Goal: Go to known website: Access a specific website the user already knows

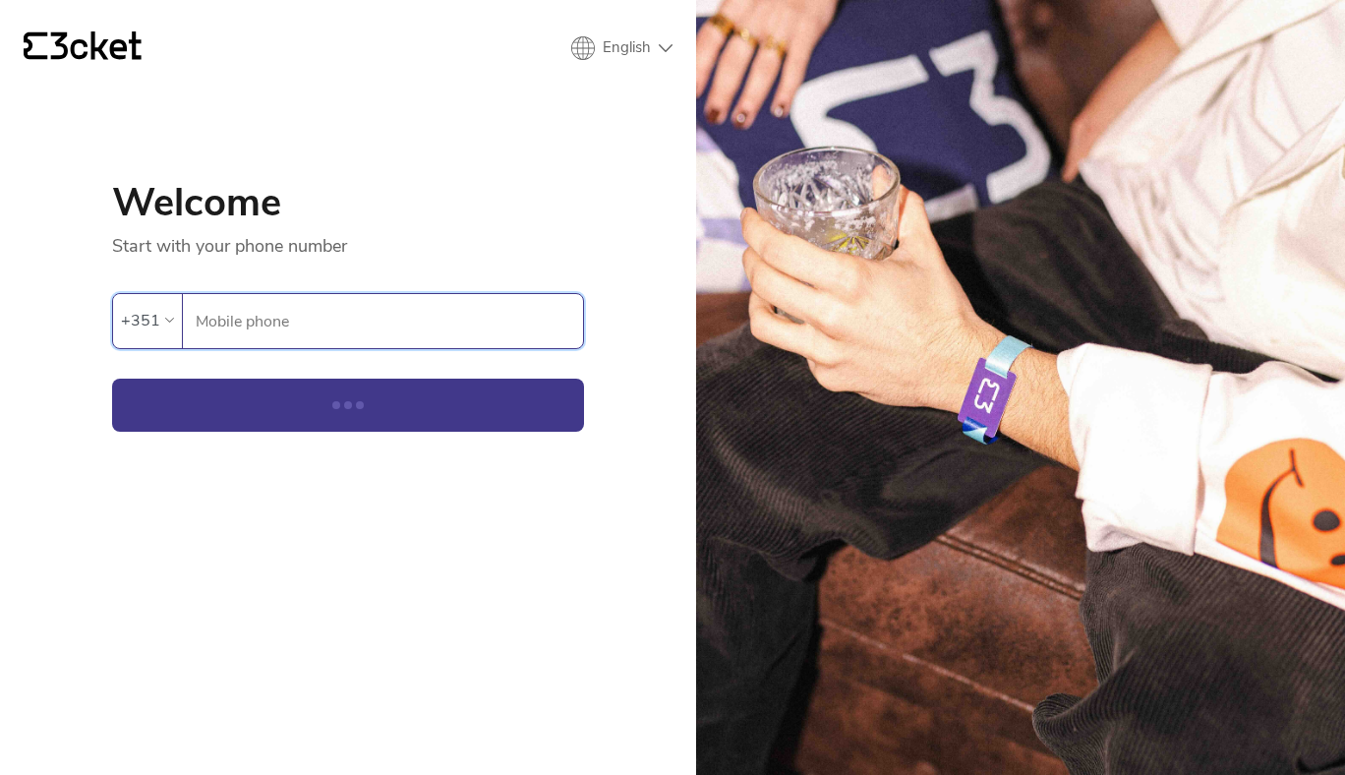
click at [301, 321] on input "Mobile phone" at bounding box center [389, 321] width 388 height 54
type input "964948293"
click at [303, 397] on button "Continue" at bounding box center [348, 405] width 472 height 53
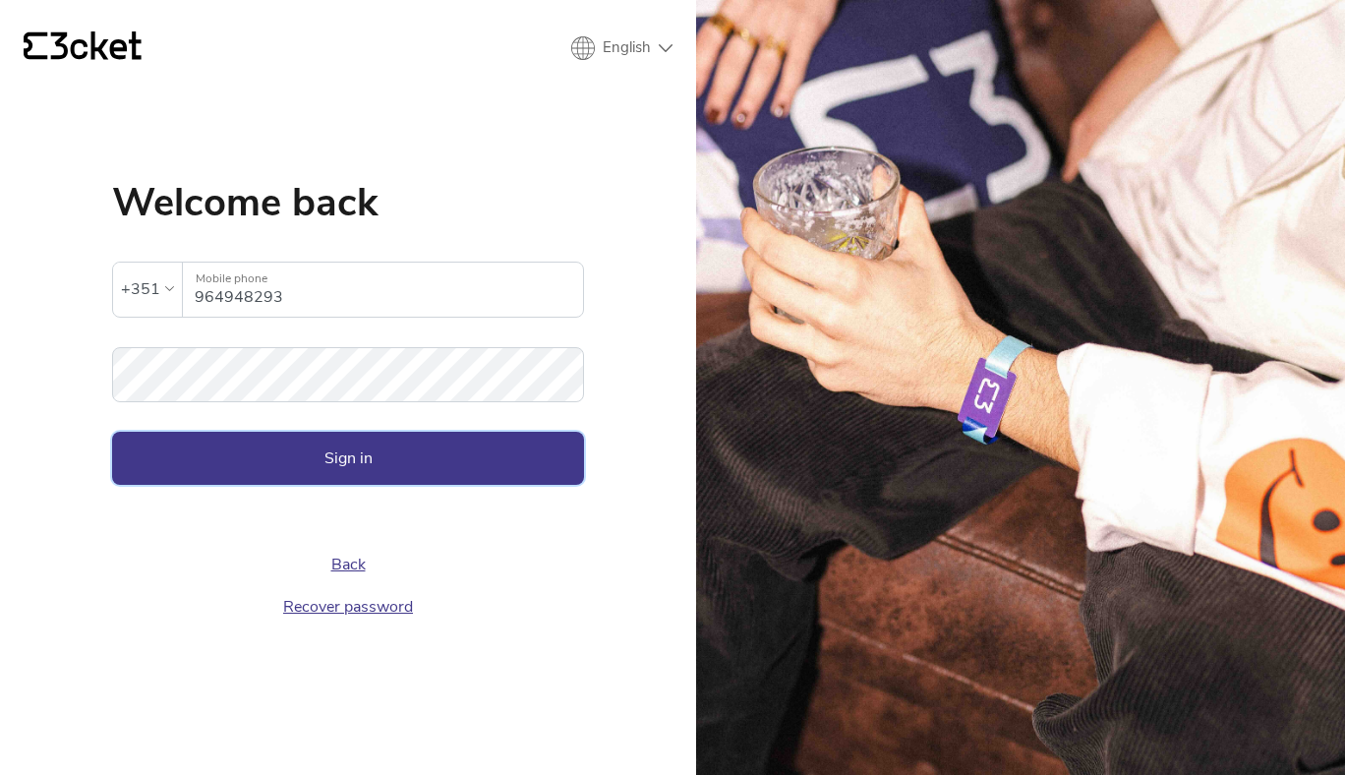
click at [332, 449] on button "Sign in" at bounding box center [348, 458] width 472 height 53
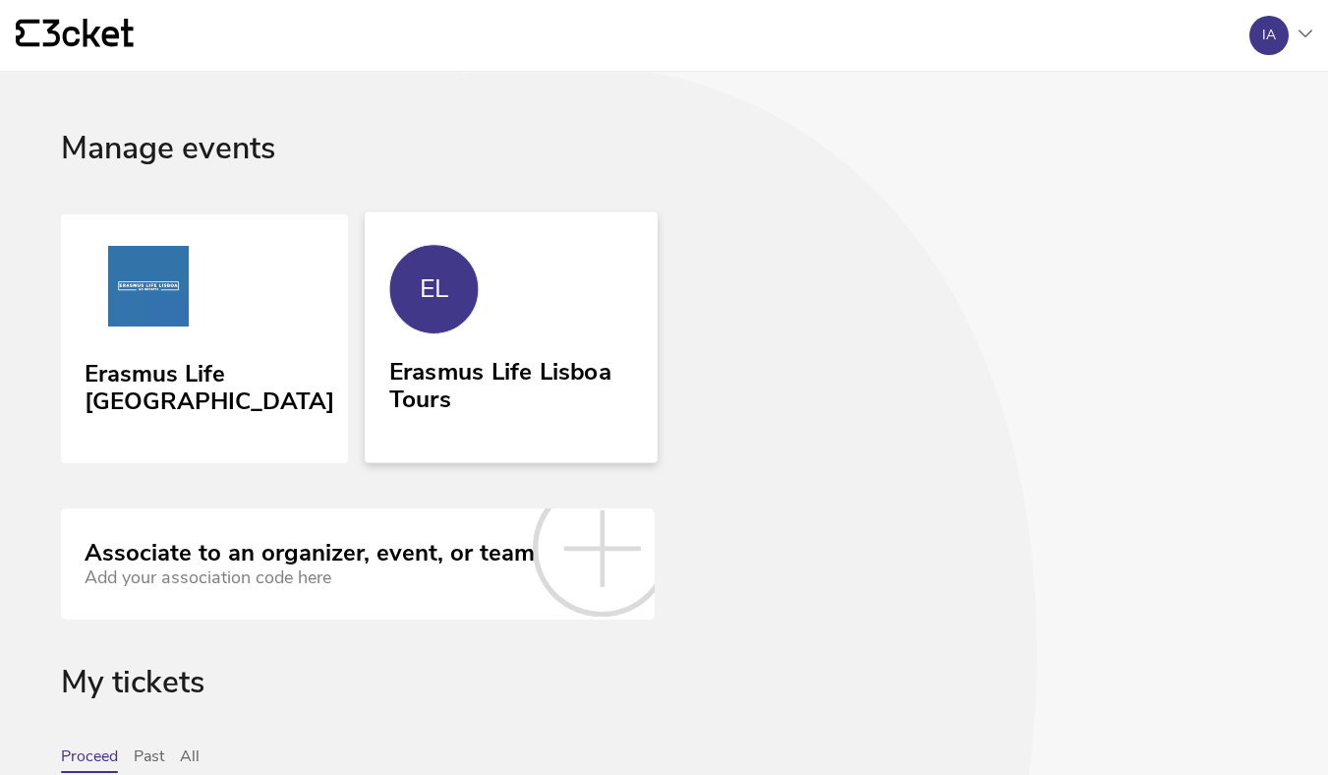
click at [547, 394] on div "Erasmus Life Lisboa Tours" at bounding box center [510, 381] width 245 height 63
